Goal: Participate in discussion: Engage in conversation with other users on a specific topic

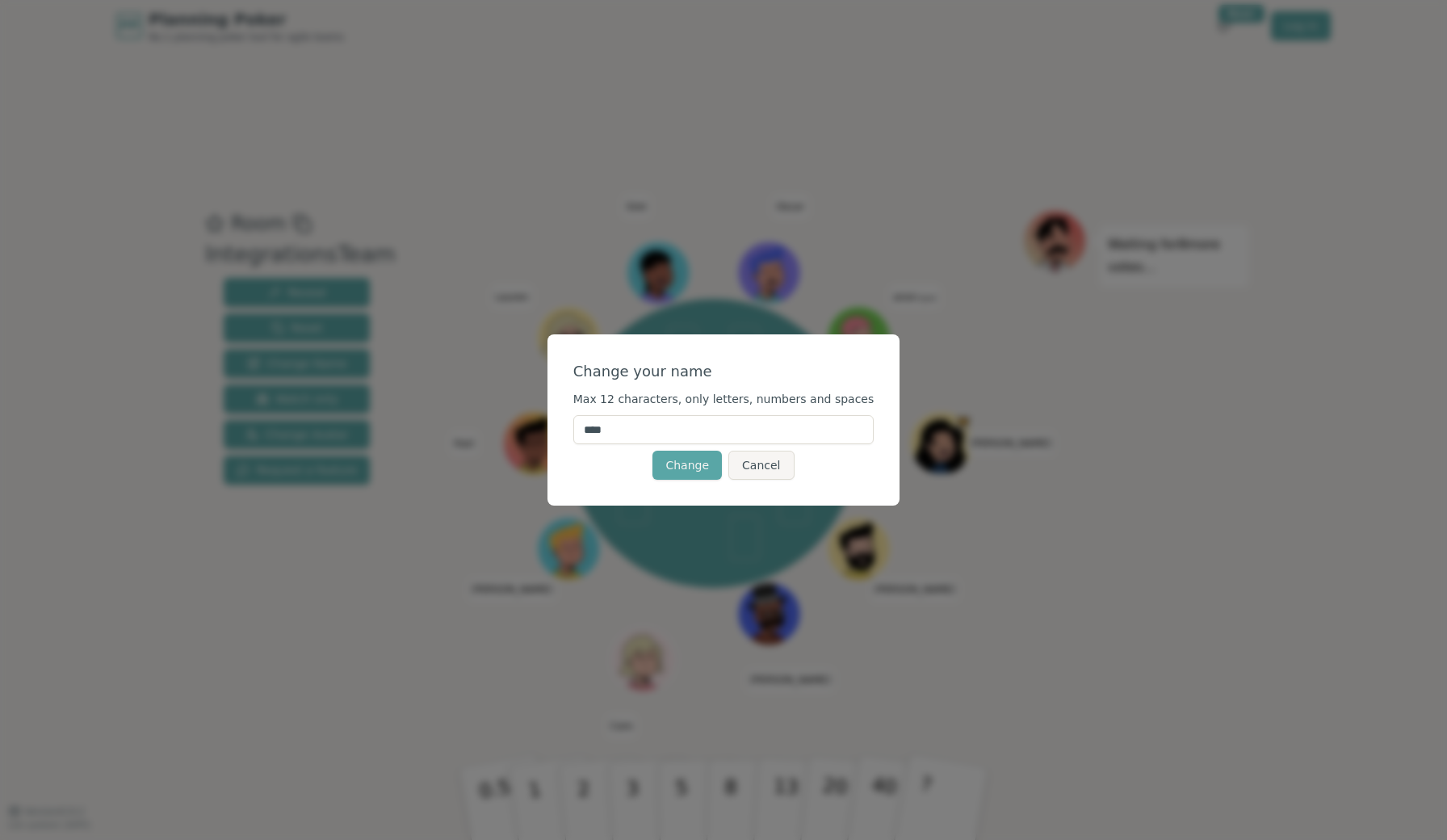
drag, startPoint x: 662, startPoint y: 428, endPoint x: 554, endPoint y: 428, distance: 108.0
click at [554, 428] on div "Change your name Max 12 characters, only letters, numbers and spaces **** Chang…" at bounding box center [724, 420] width 1447 height 840
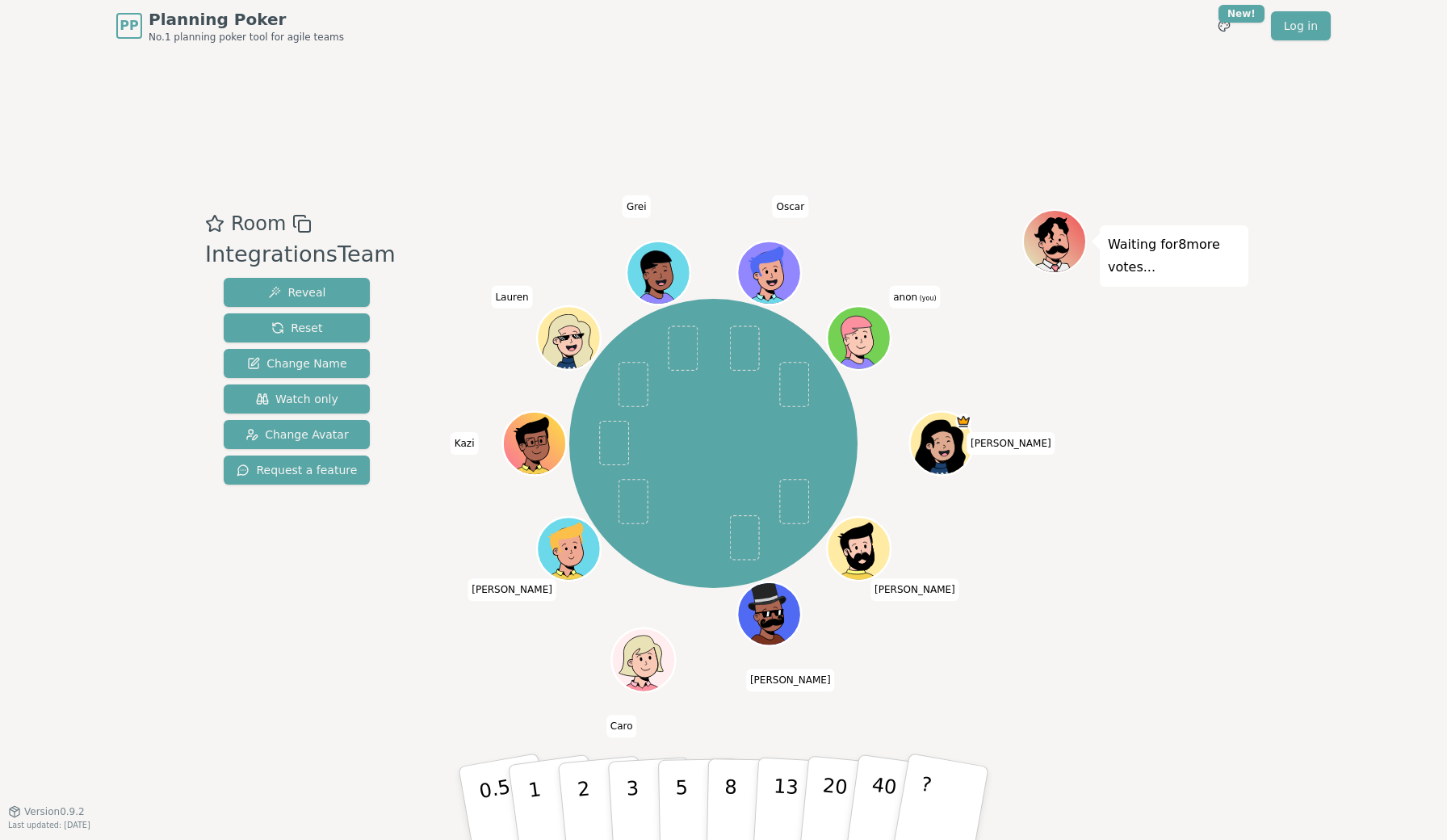
click at [869, 351] on icon at bounding box center [862, 347] width 31 height 11
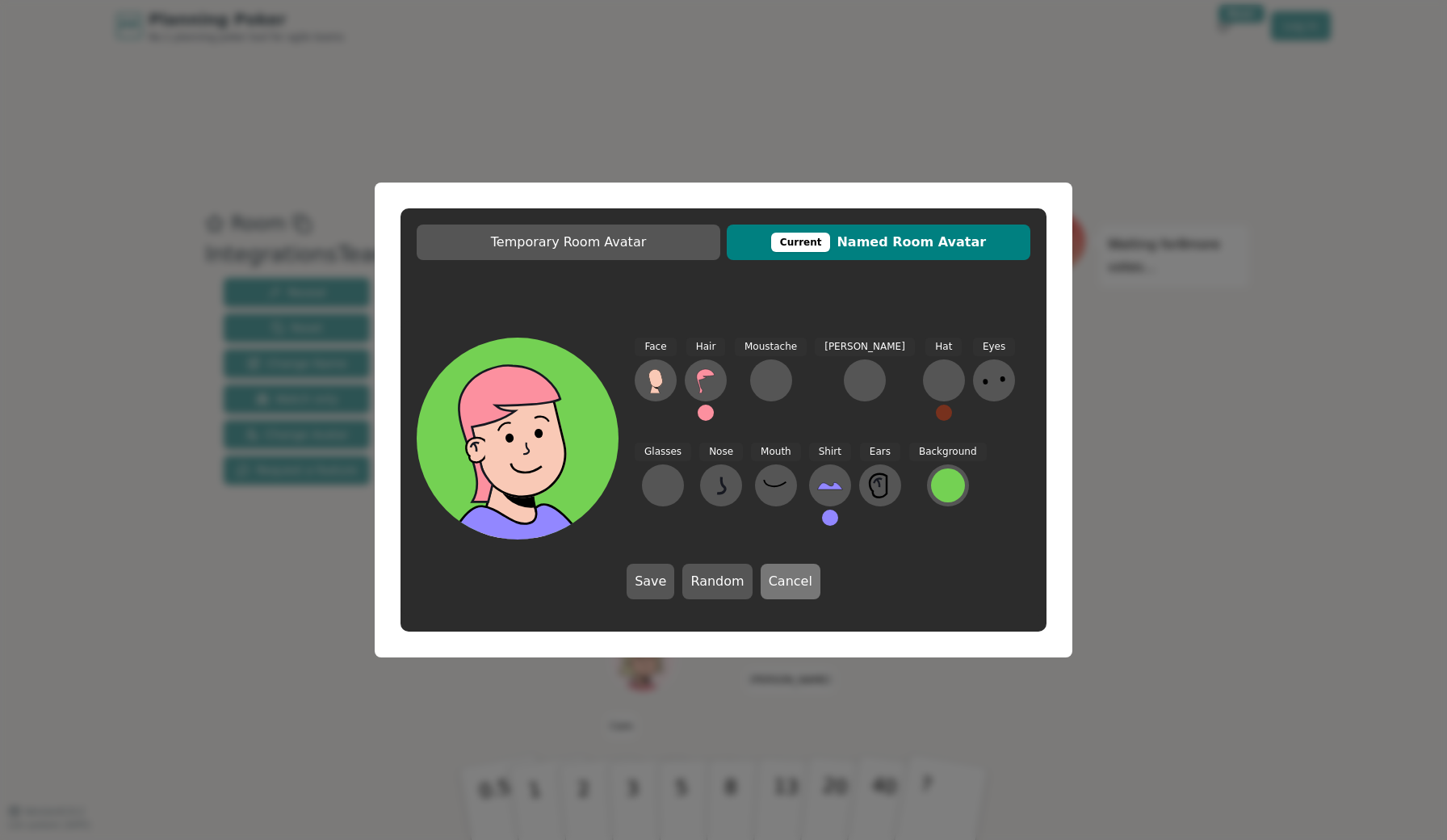
click at [796, 589] on button "Cancel" at bounding box center [790, 582] width 60 height 36
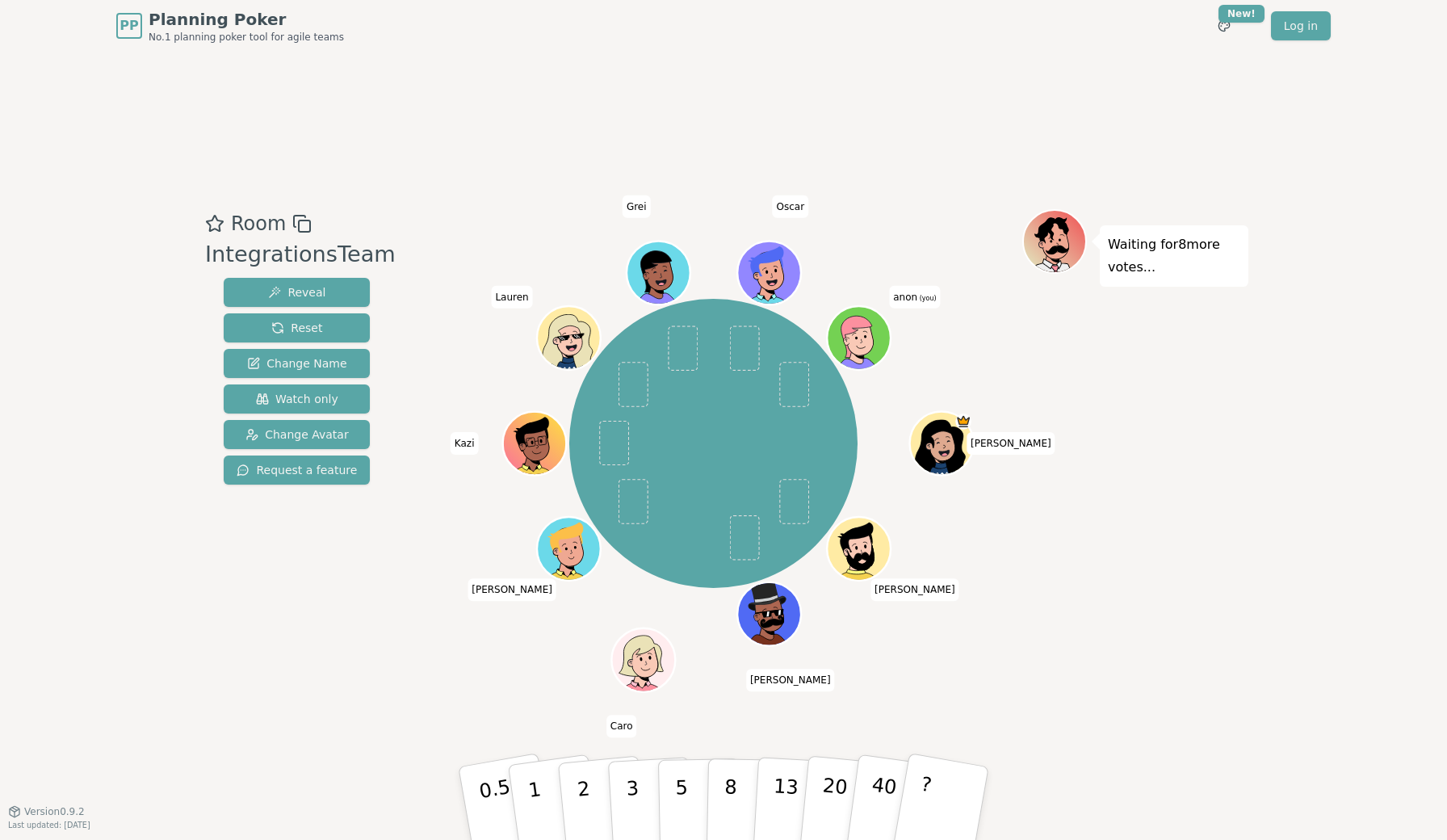
click at [911, 303] on span "anon (you)" at bounding box center [914, 296] width 51 height 22
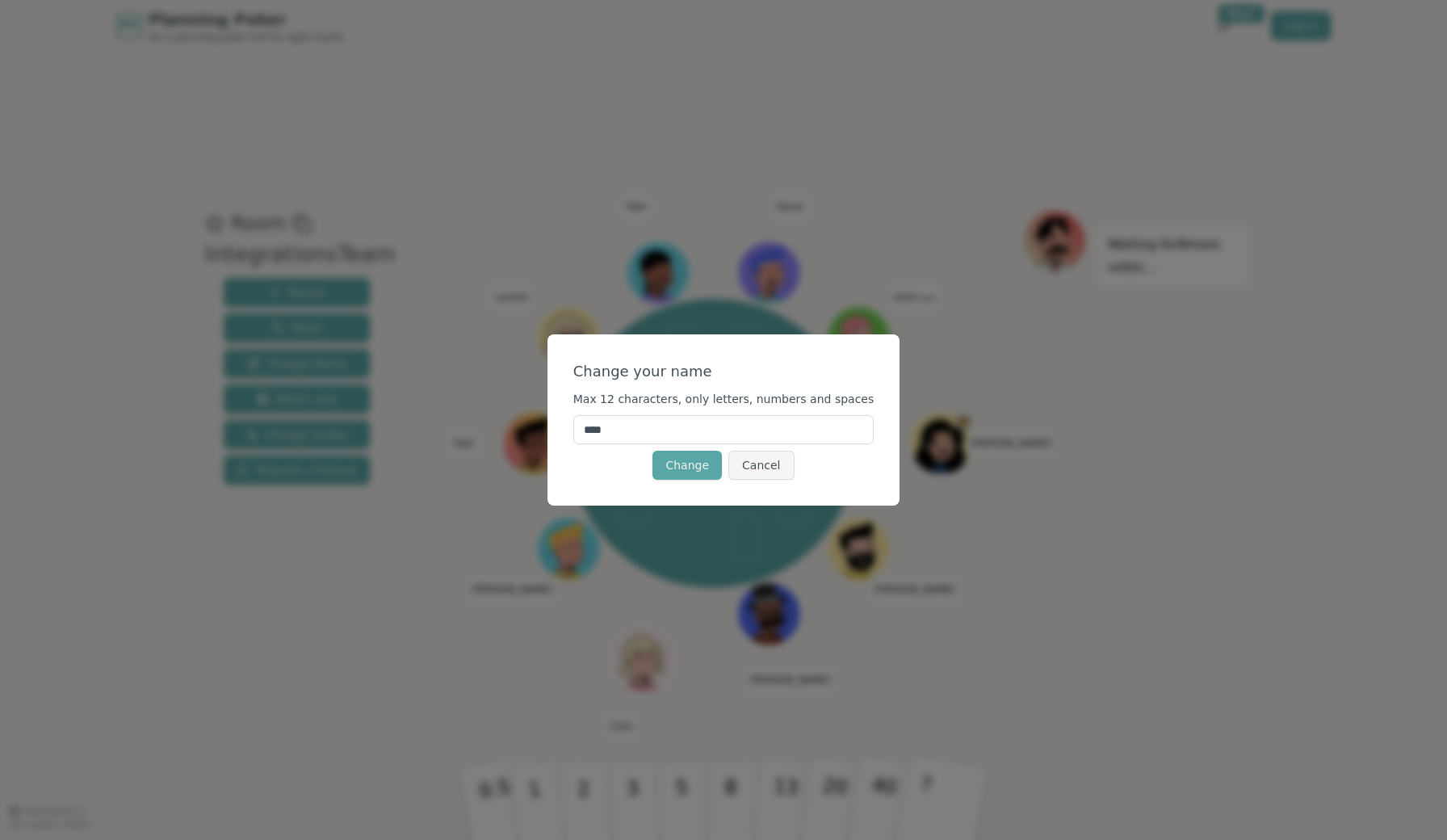
drag, startPoint x: 659, startPoint y: 439, endPoint x: 591, endPoint y: 431, distance: 68.5
click at [591, 431] on input "****" at bounding box center [724, 429] width 302 height 29
type input "*****"
click at [693, 462] on button "Change" at bounding box center [687, 465] width 69 height 29
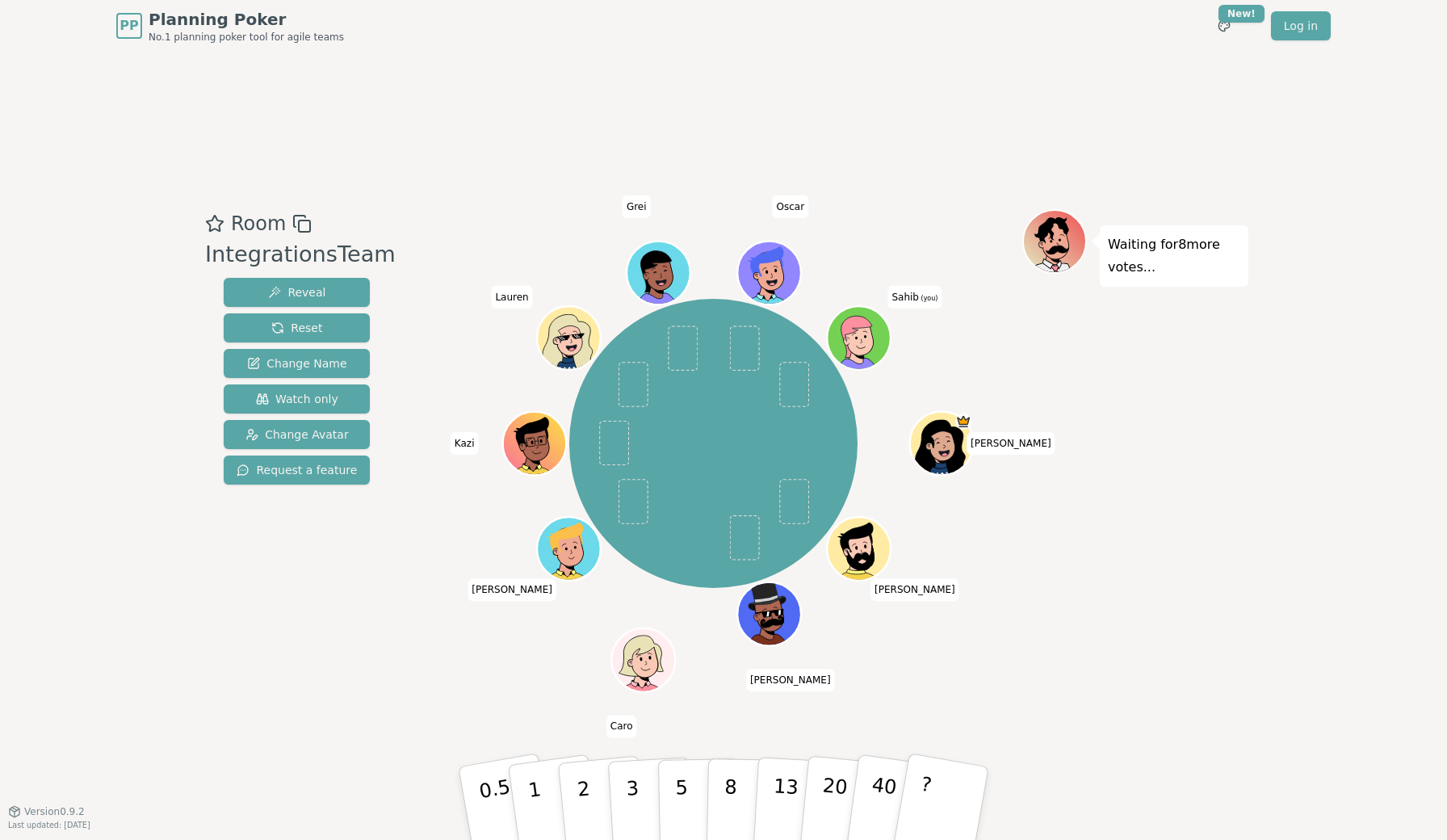
click at [864, 350] on icon at bounding box center [862, 347] width 31 height 11
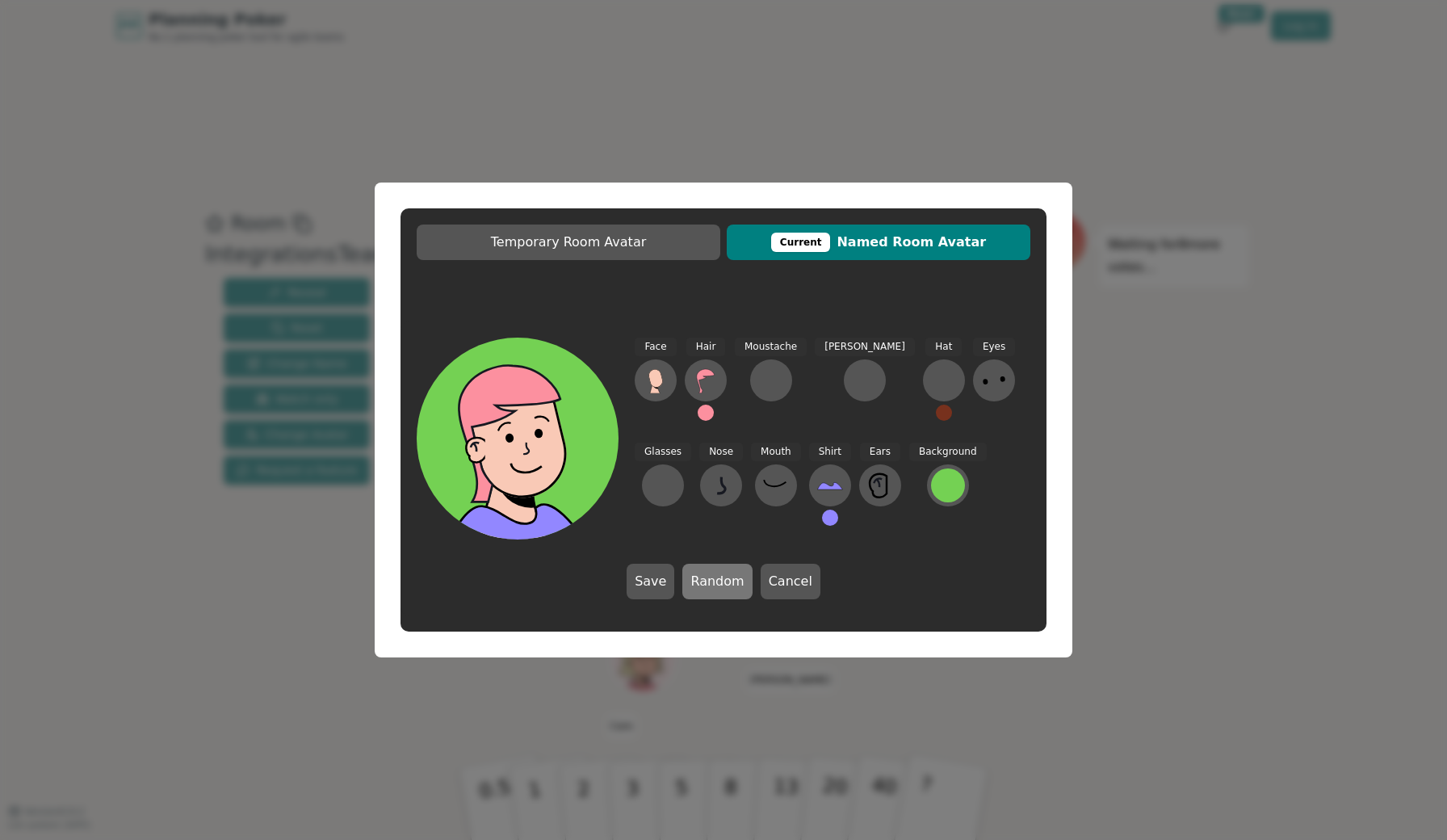
click at [719, 580] on button "Random" at bounding box center [716, 582] width 69 height 36
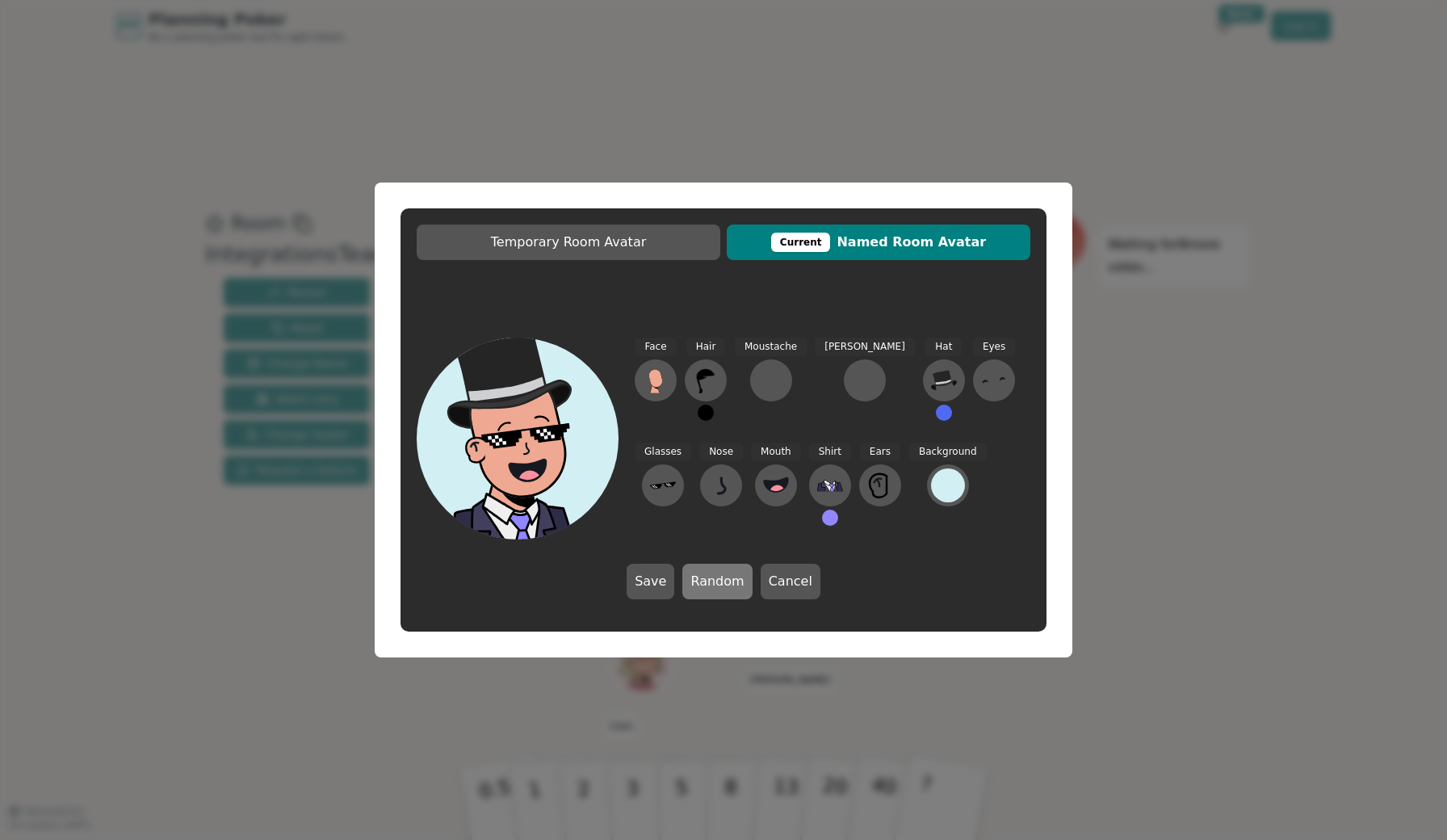
click at [719, 580] on button "Random" at bounding box center [716, 582] width 69 height 36
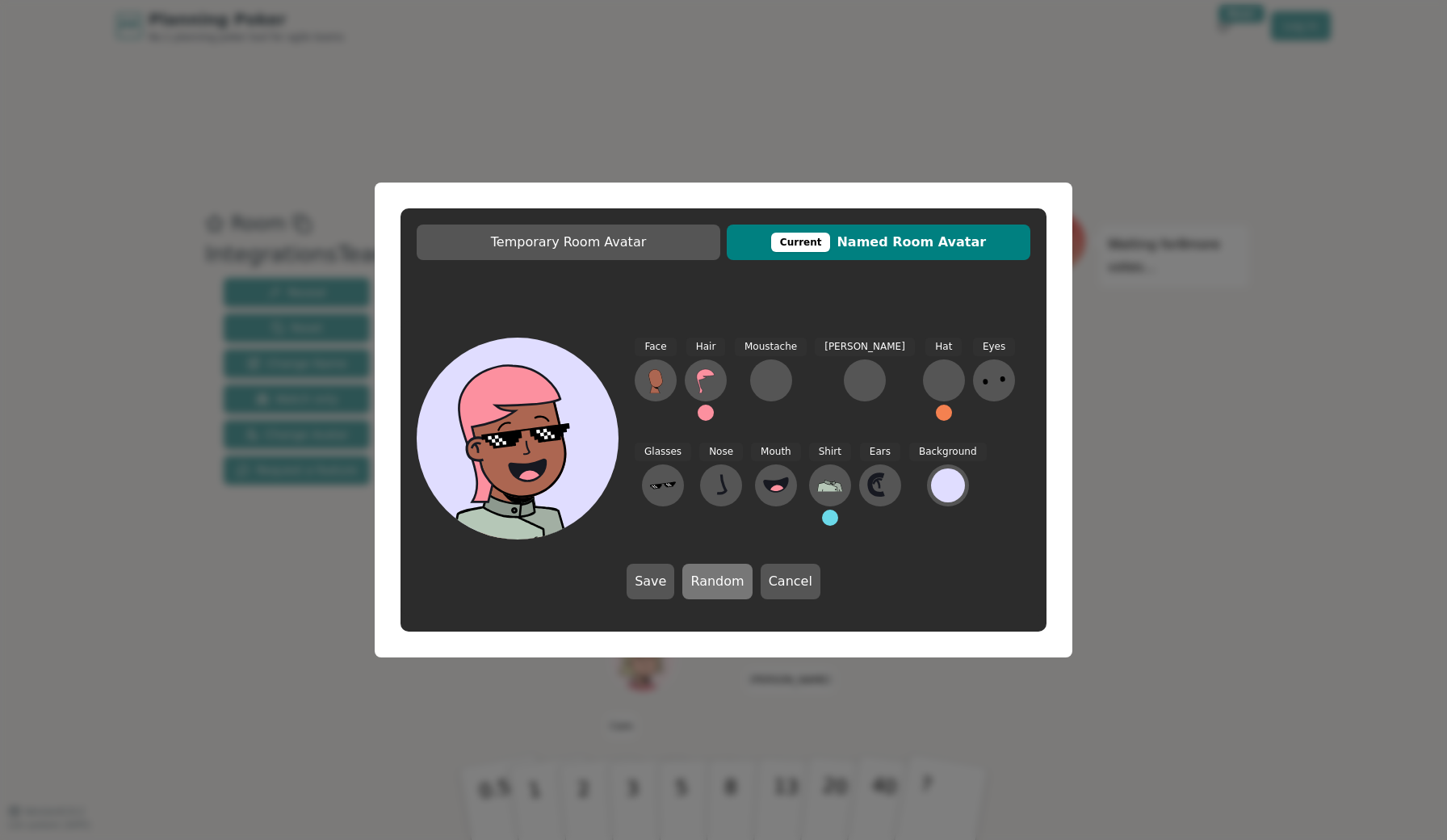
click at [719, 580] on button "Random" at bounding box center [716, 582] width 69 height 36
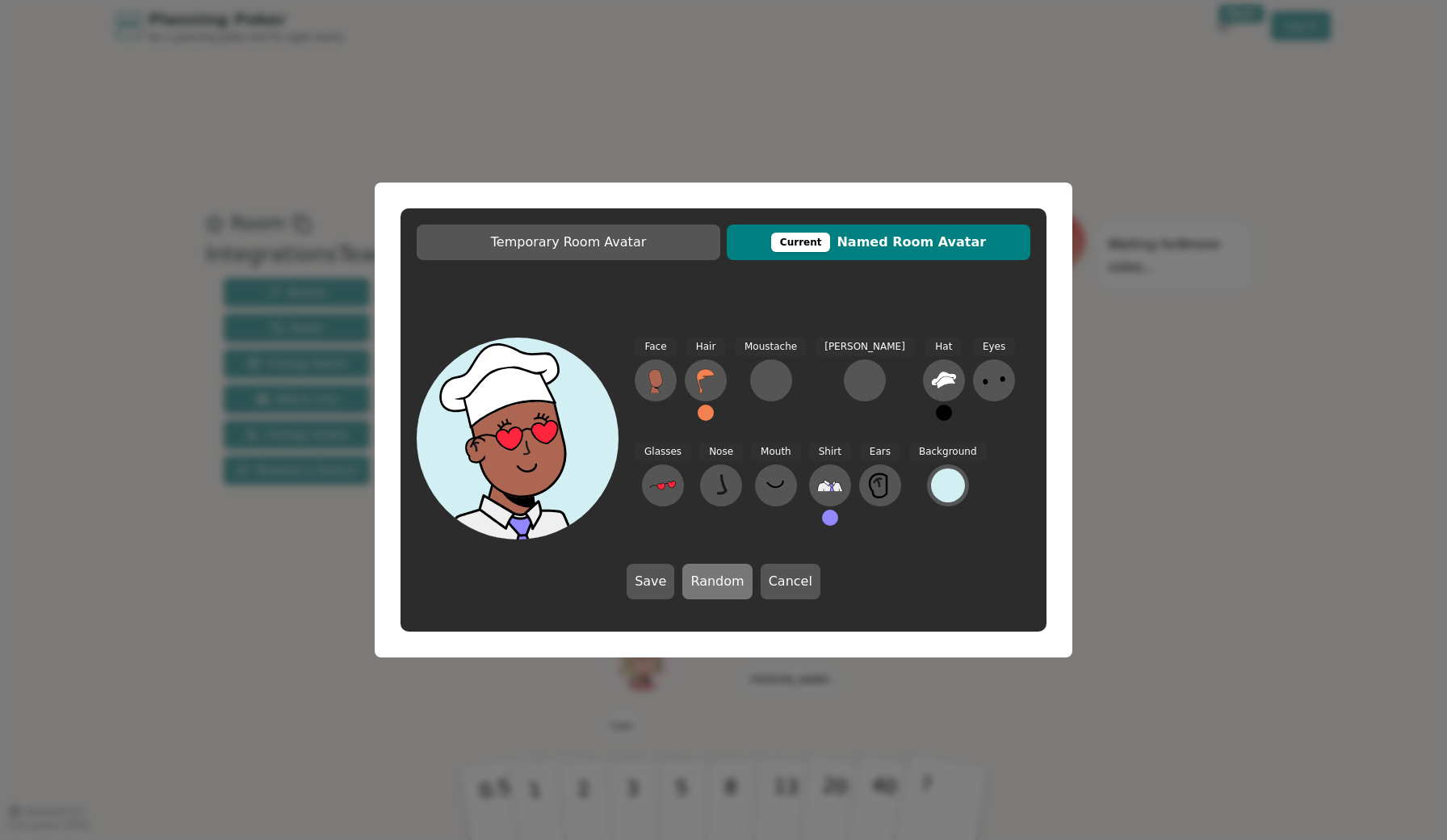
click at [719, 580] on button "Random" at bounding box center [716, 582] width 69 height 36
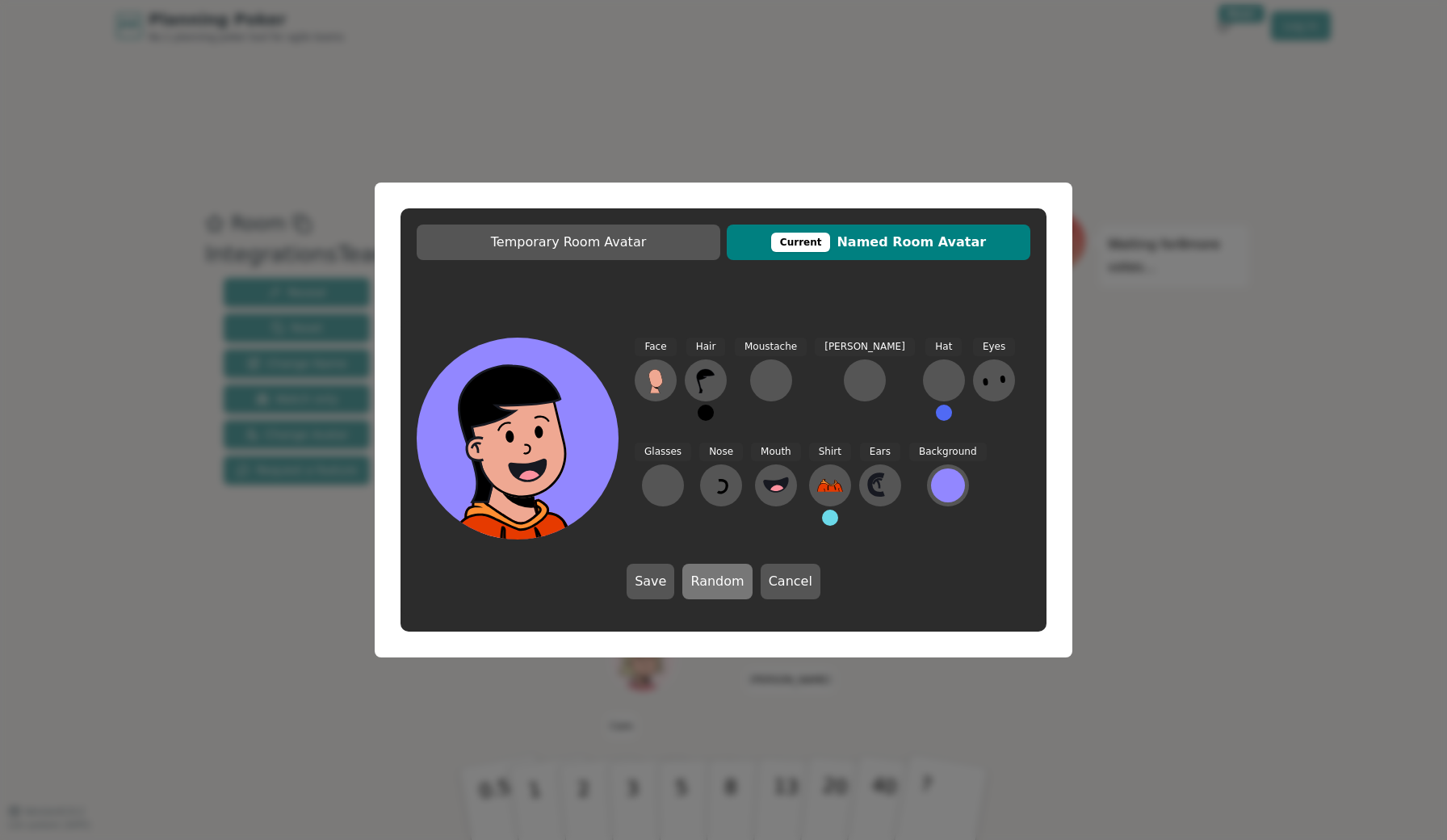
click at [719, 580] on button "Random" at bounding box center [716, 582] width 69 height 36
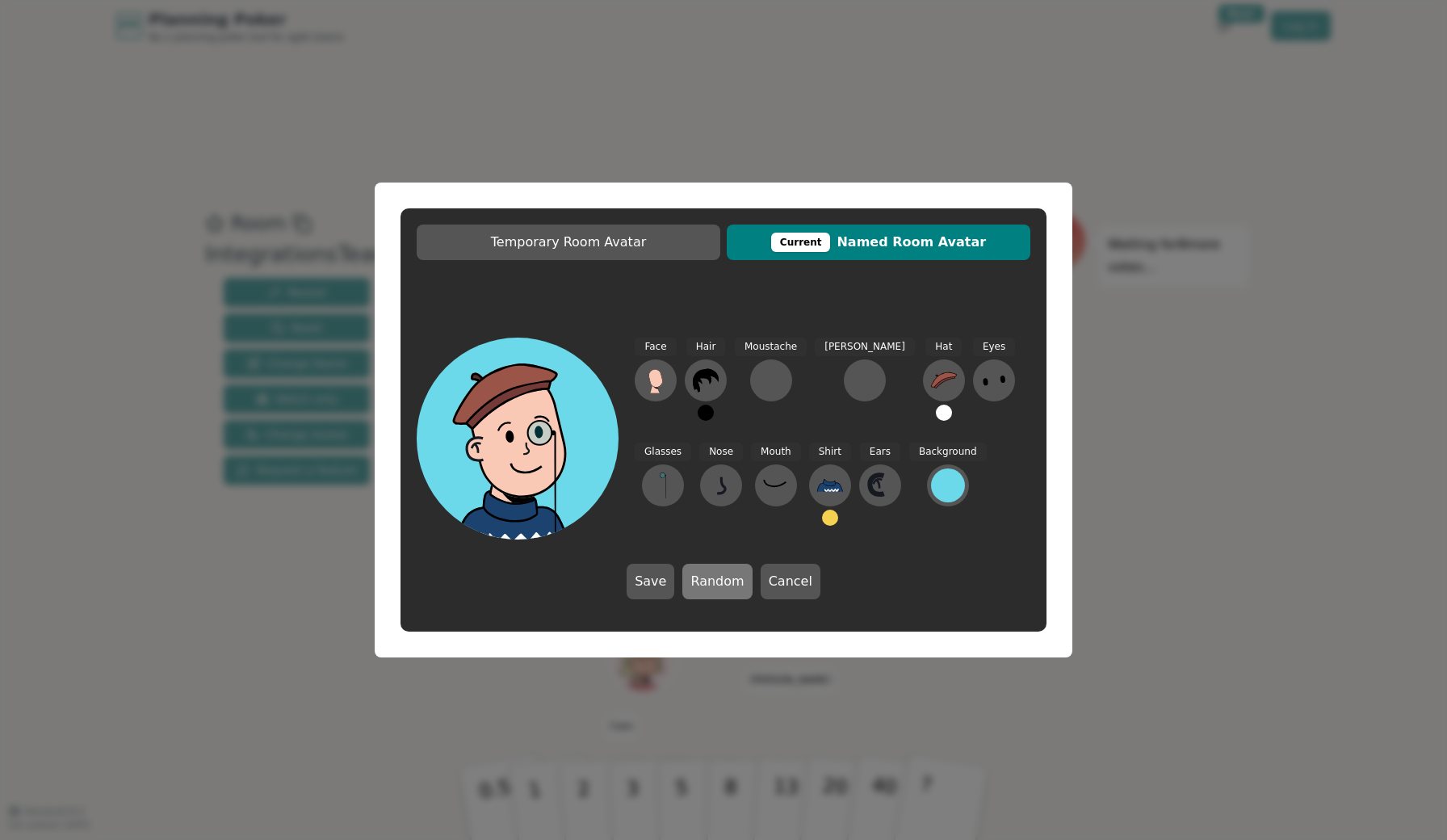
click at [719, 580] on button "Random" at bounding box center [716, 582] width 69 height 36
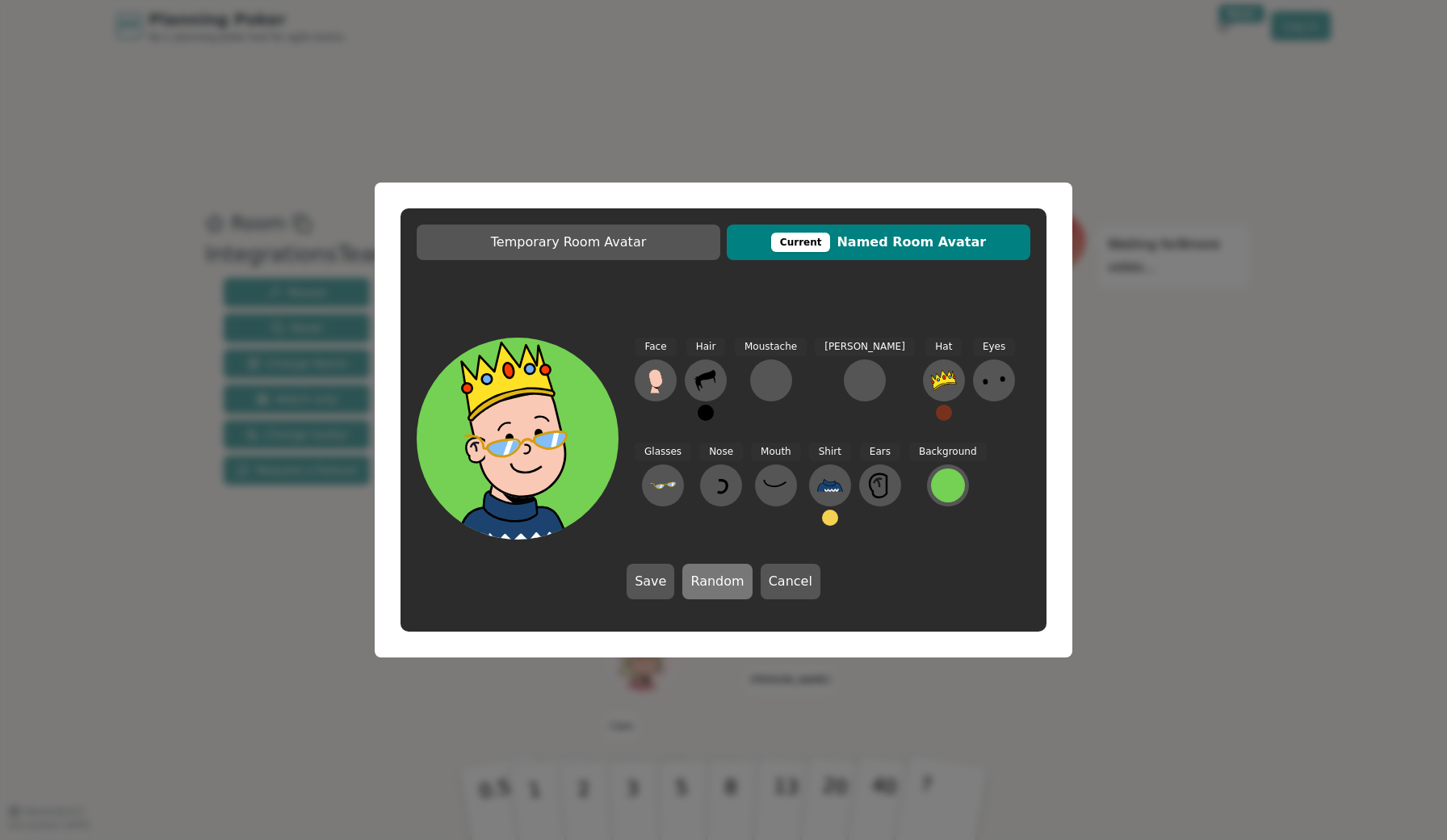
click at [719, 580] on button "Random" at bounding box center [716, 582] width 69 height 36
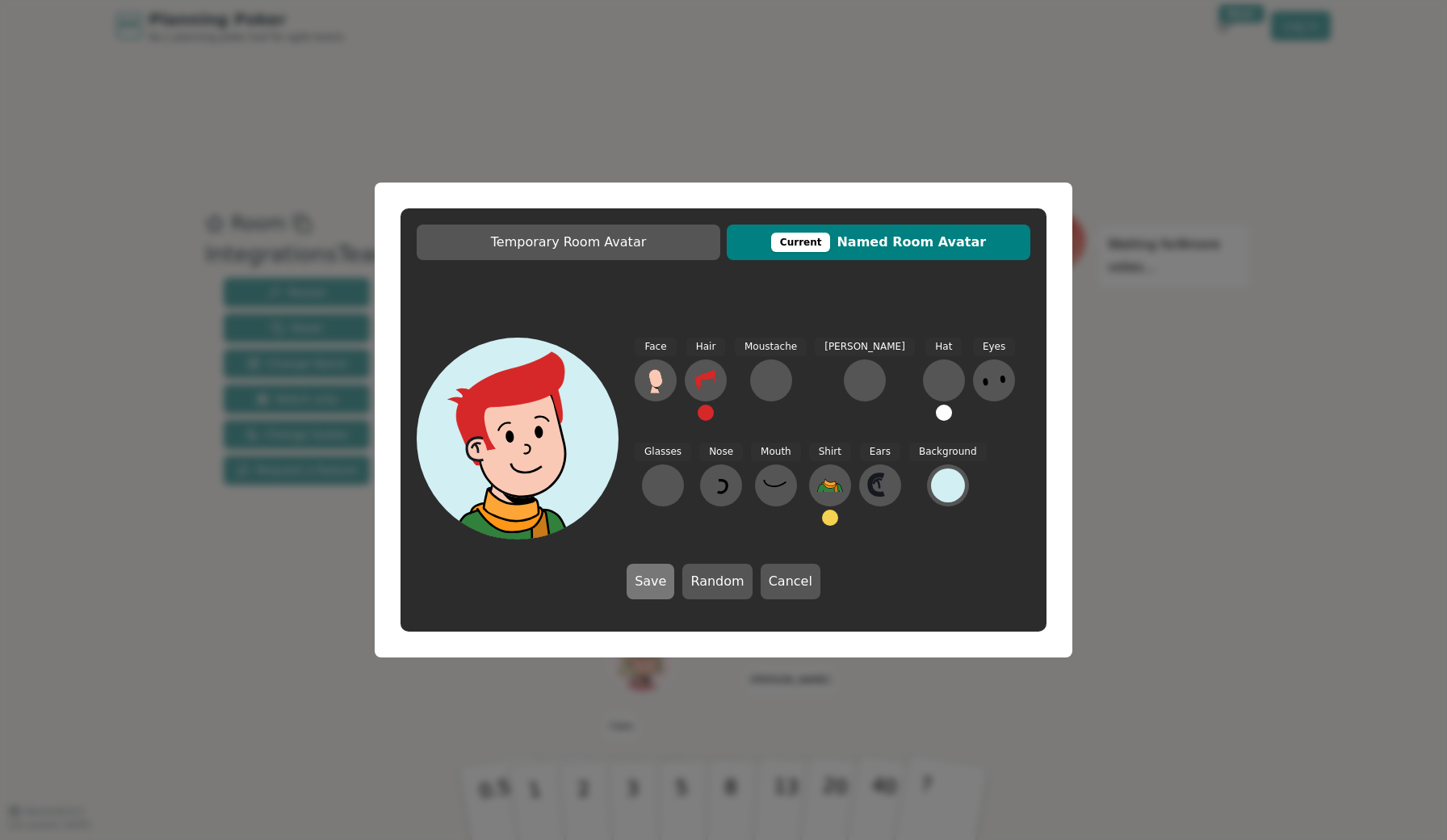
click at [662, 583] on button "Save" at bounding box center [650, 582] width 48 height 36
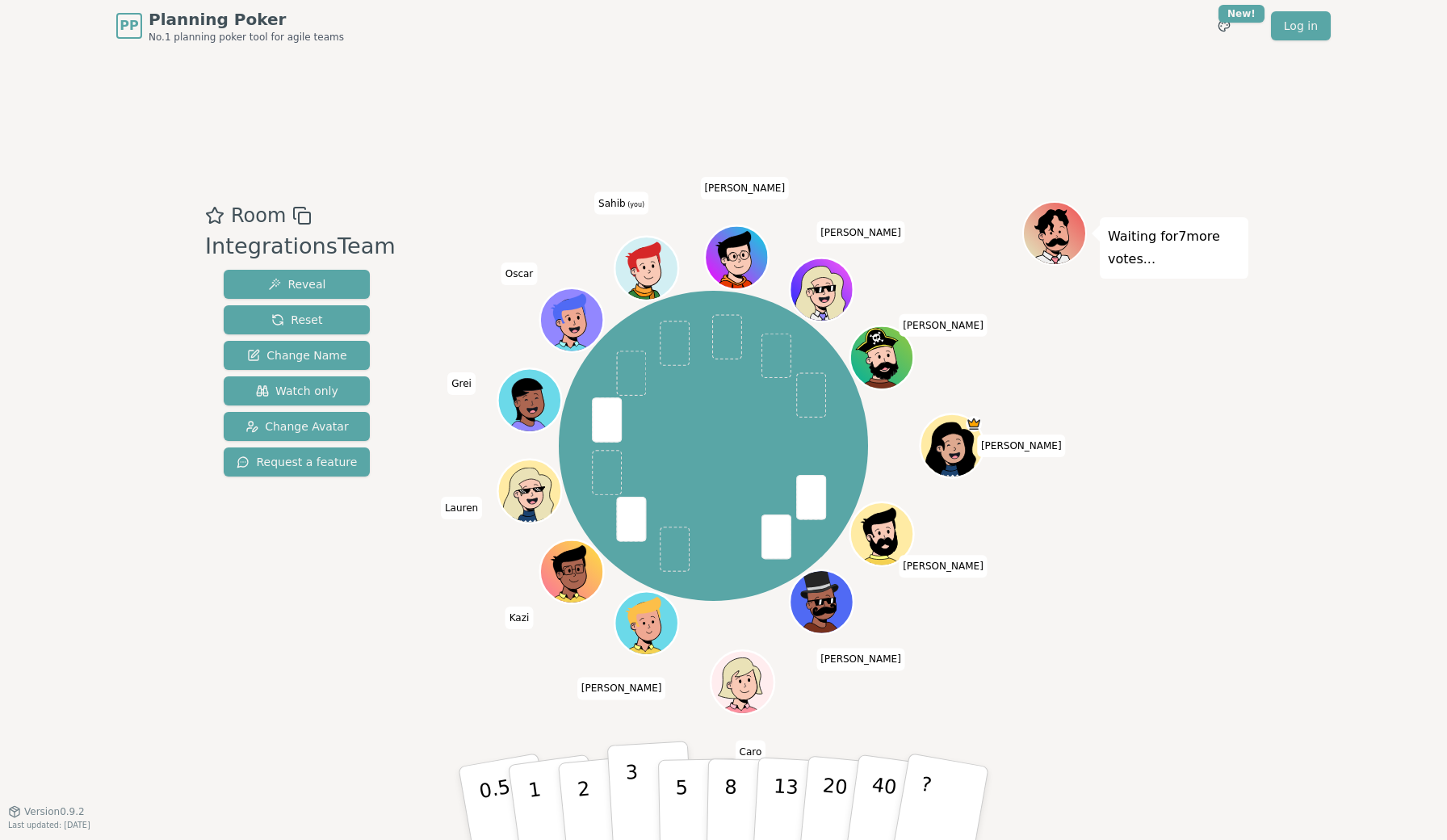
click at [621, 783] on button "3" at bounding box center [651, 803] width 88 height 126
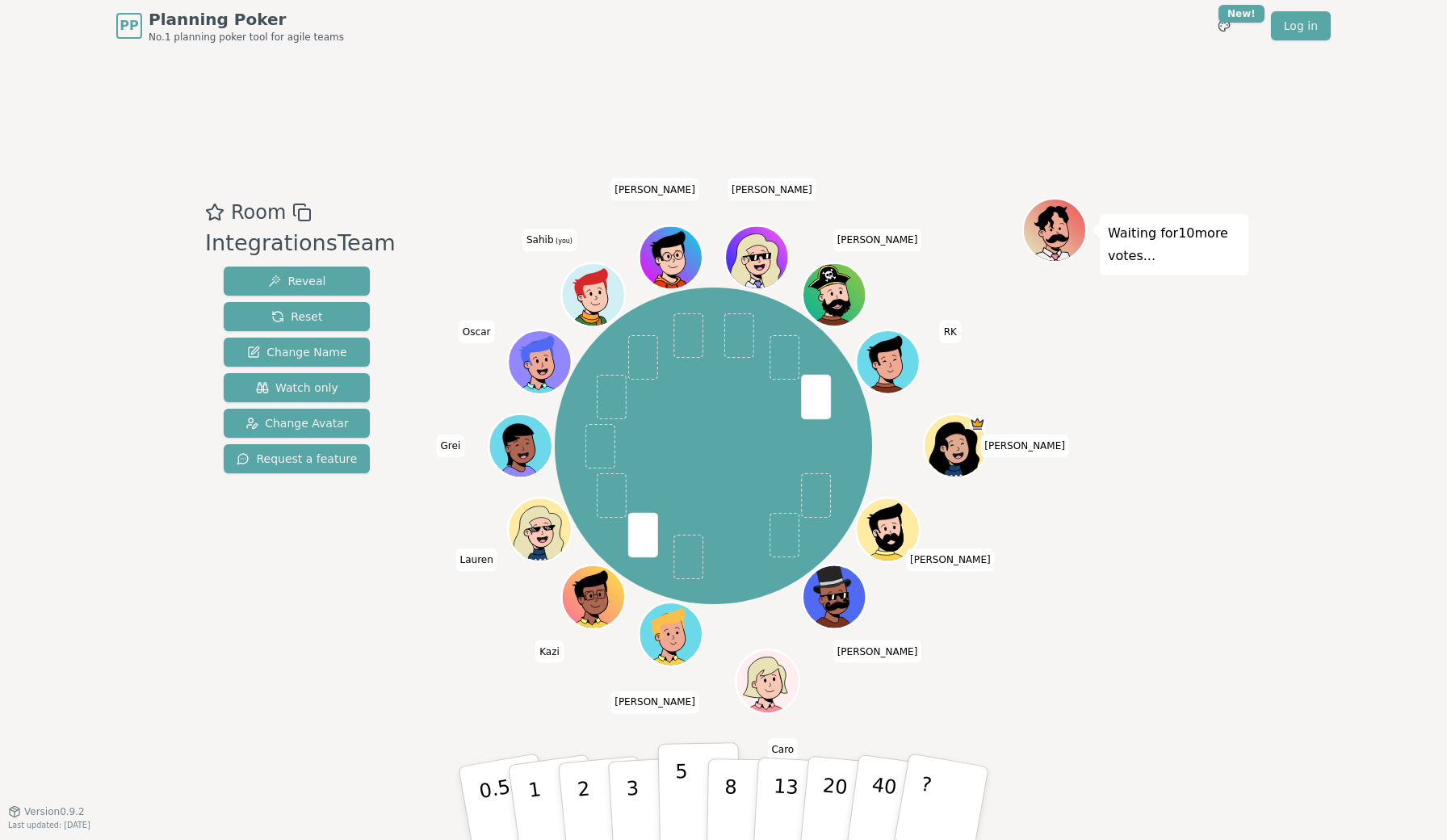
click at [669, 775] on button "5" at bounding box center [699, 803] width 83 height 123
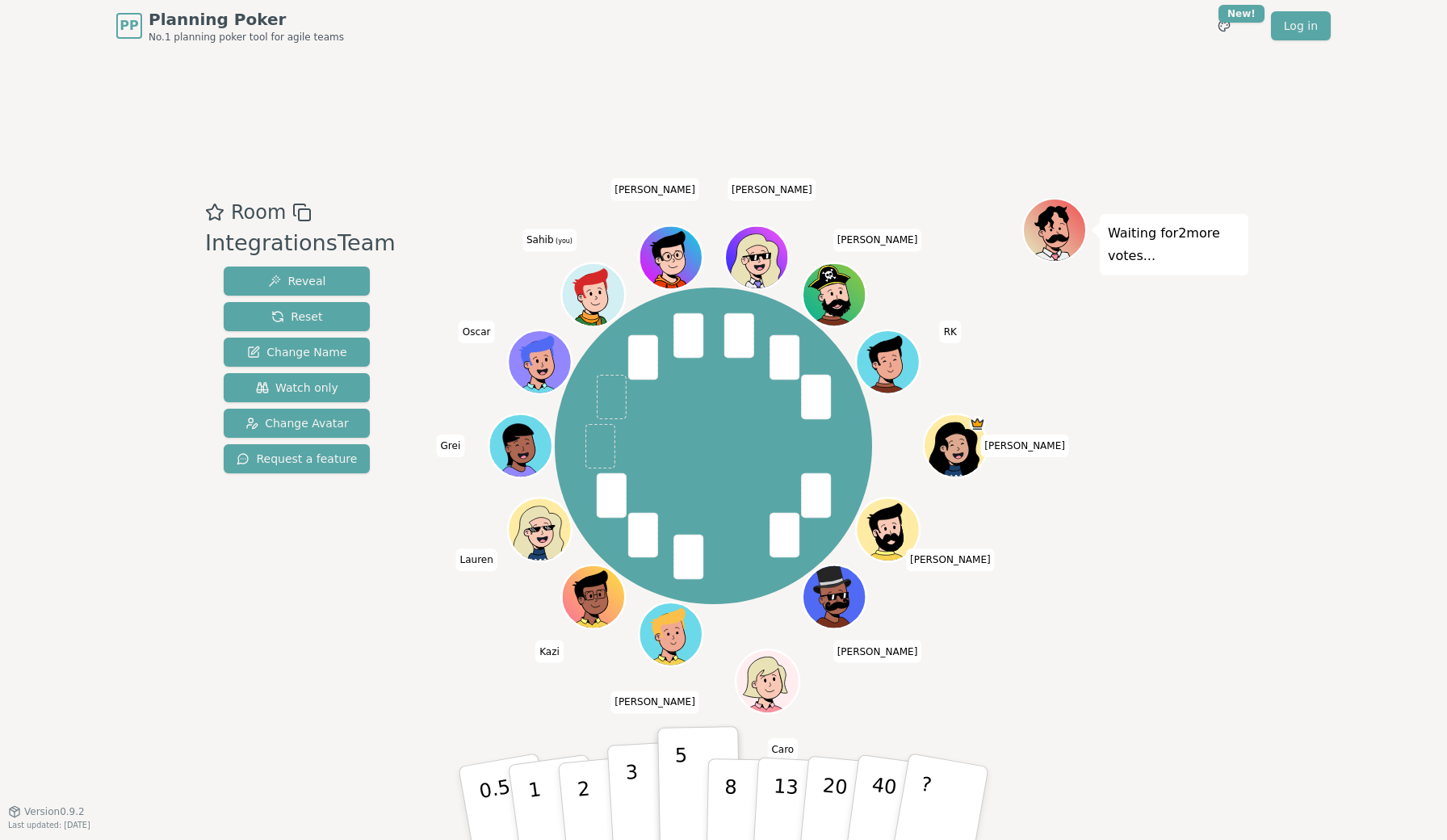
click at [624, 791] on button "3" at bounding box center [651, 803] width 88 height 126
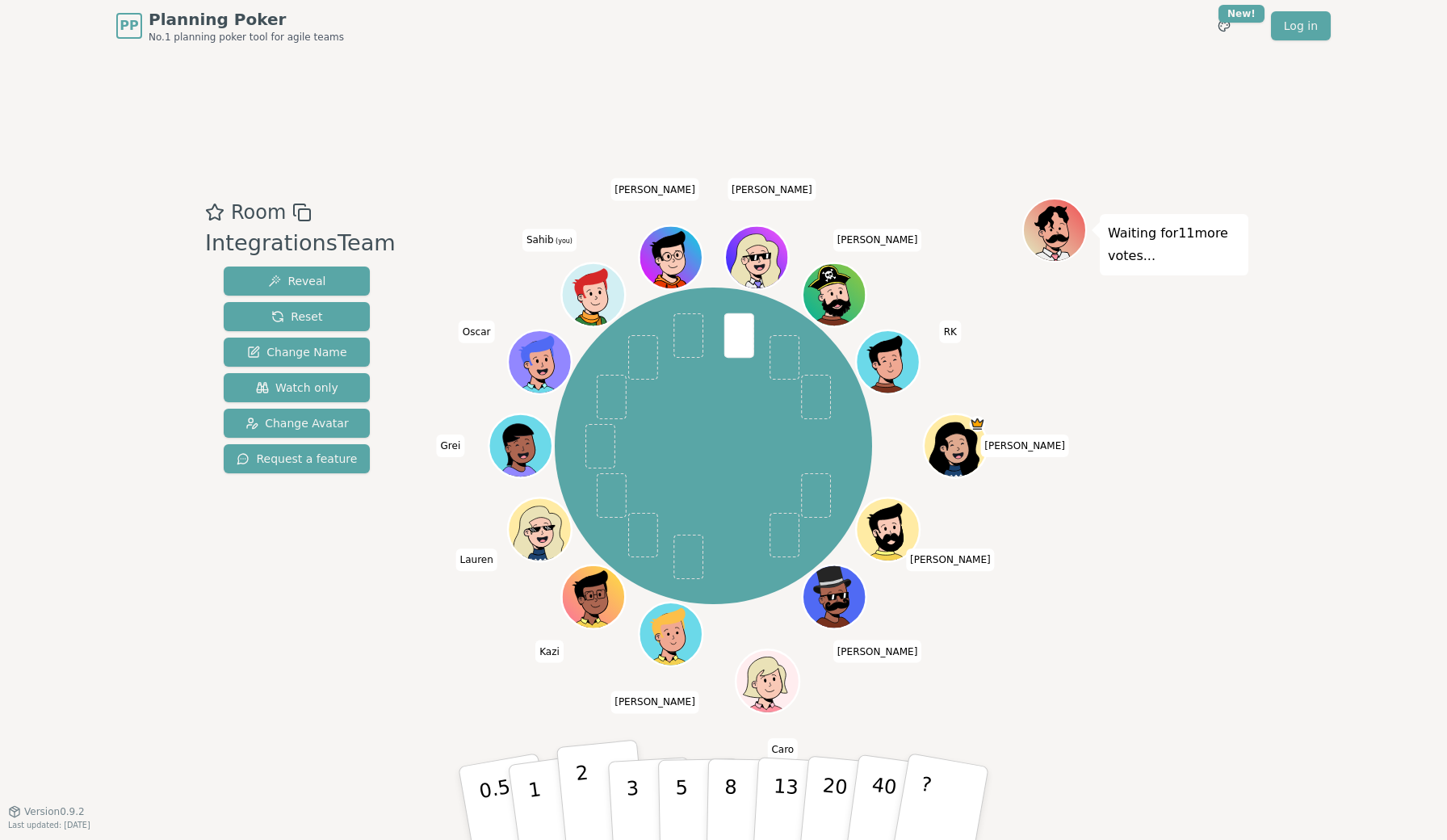
click at [591, 778] on button "2" at bounding box center [602, 803] width 92 height 128
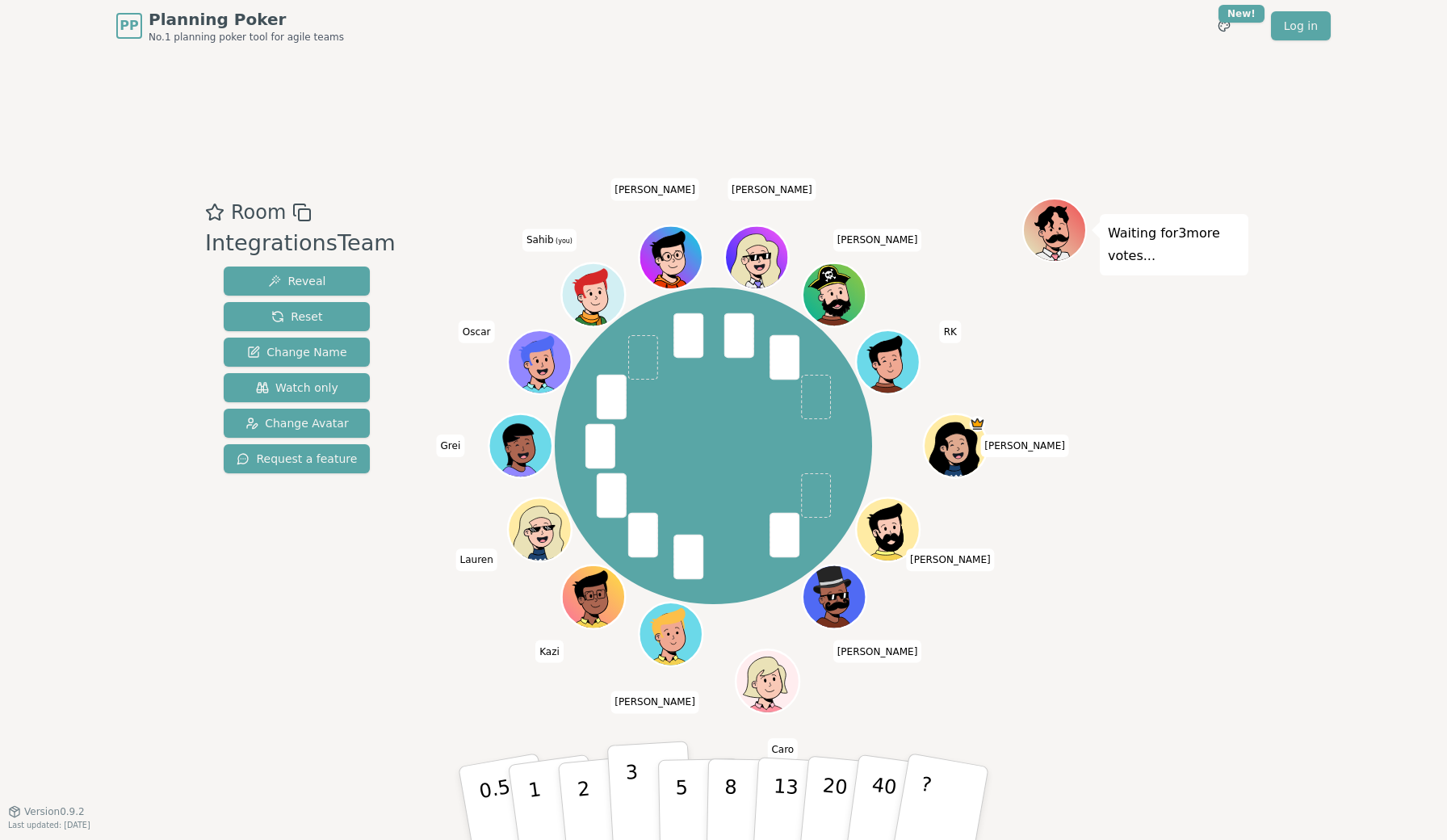
click at [621, 786] on button "3" at bounding box center [651, 803] width 88 height 126
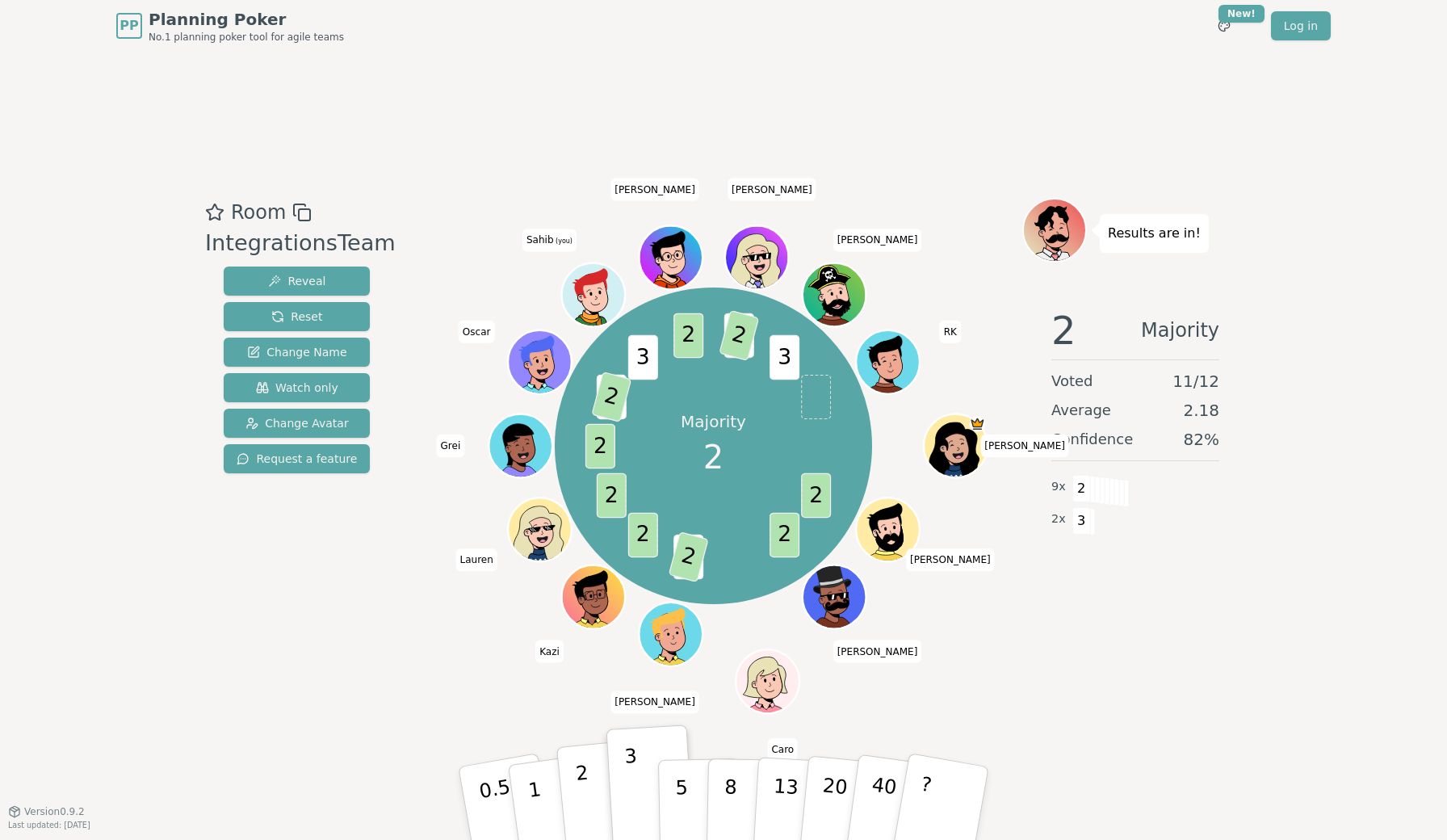
click at [596, 787] on button "2" at bounding box center [602, 803] width 92 height 128
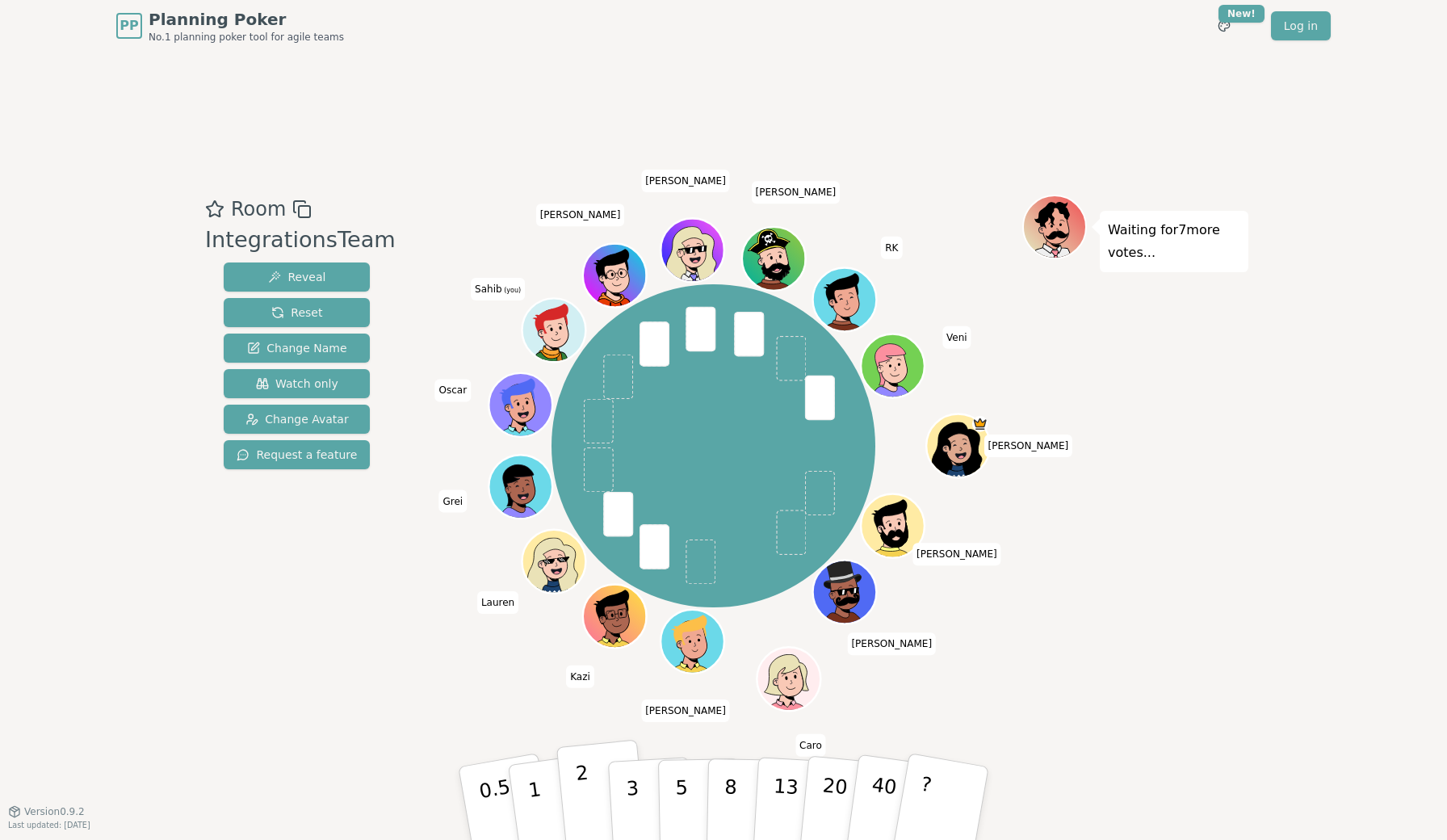
click at [584, 790] on button "2" at bounding box center [602, 803] width 92 height 128
